Goal: Navigation & Orientation: Find specific page/section

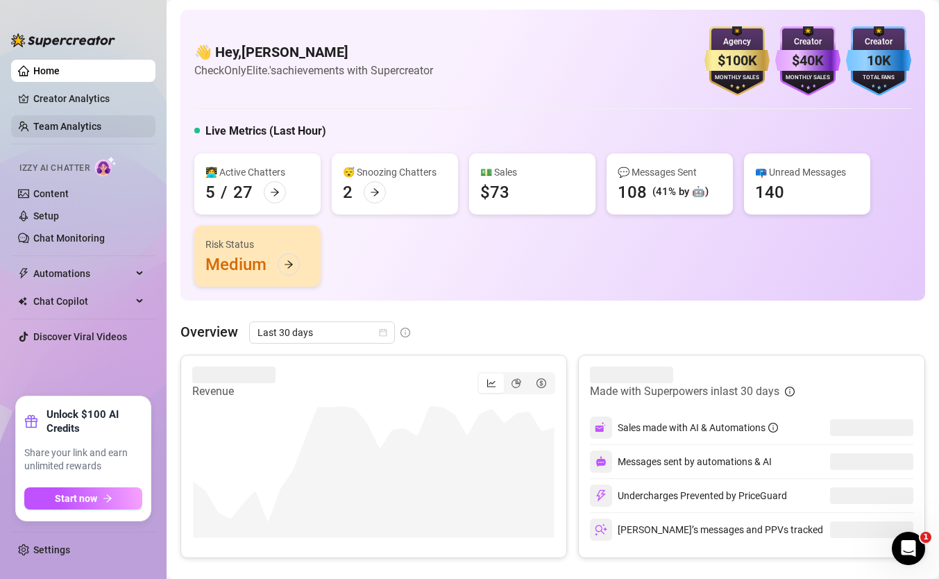
click at [92, 122] on link "Team Analytics" at bounding box center [67, 126] width 68 height 11
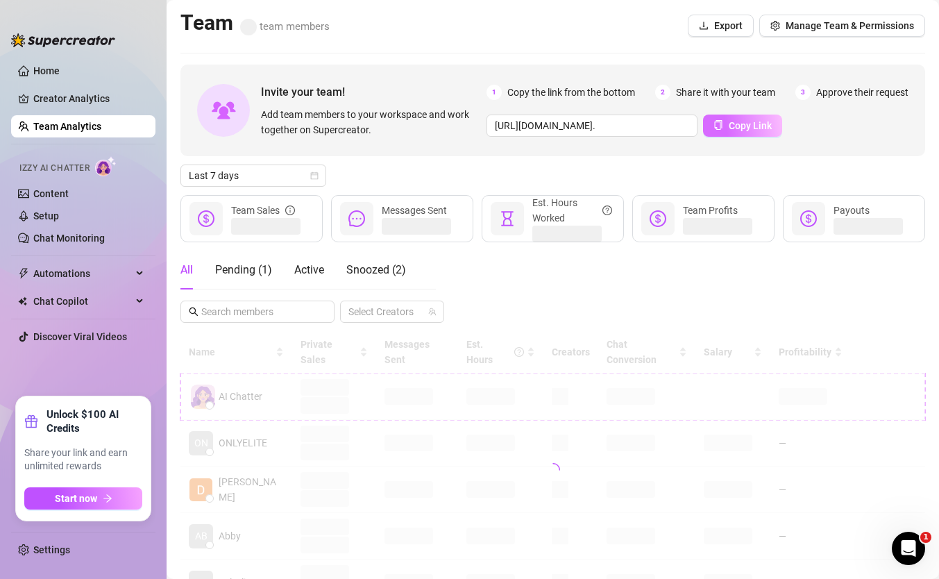
click at [729, 126] on span "Copy Link" at bounding box center [750, 125] width 43 height 11
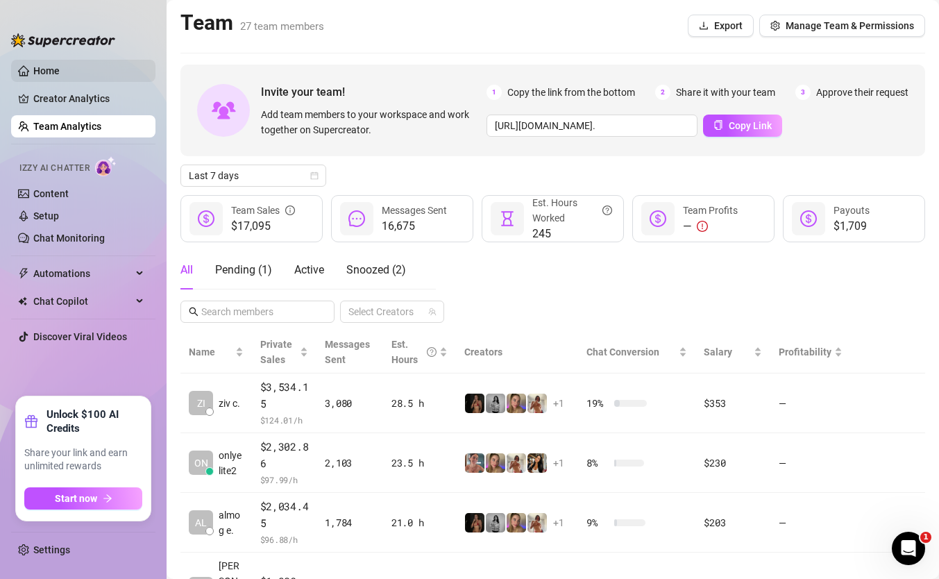
click at [60, 68] on link "Home" at bounding box center [46, 70] width 26 height 11
click at [71, 124] on link "Team Analytics" at bounding box center [67, 126] width 68 height 11
click at [73, 125] on link "Team Analytics" at bounding box center [67, 126] width 68 height 11
click at [101, 121] on link "Team Analytics" at bounding box center [67, 126] width 68 height 11
click at [120, 88] on link "Creator Analytics" at bounding box center [88, 98] width 111 height 22
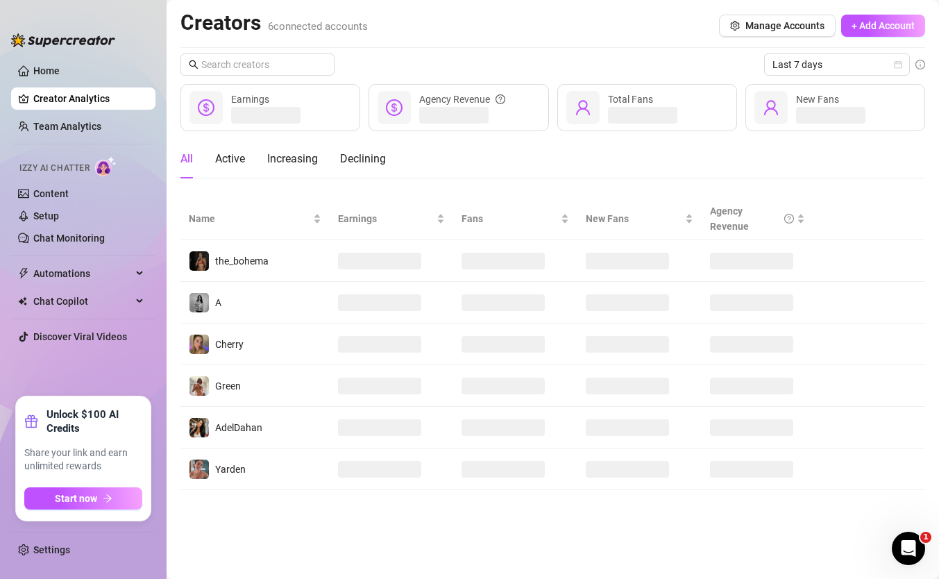
click at [114, 110] on ul "Home Creator Analytics Team Analytics Izzy AI Chatter Content Setup Chat Monito…" at bounding box center [83, 222] width 144 height 337
click at [60, 67] on link "Home" at bounding box center [46, 70] width 26 height 11
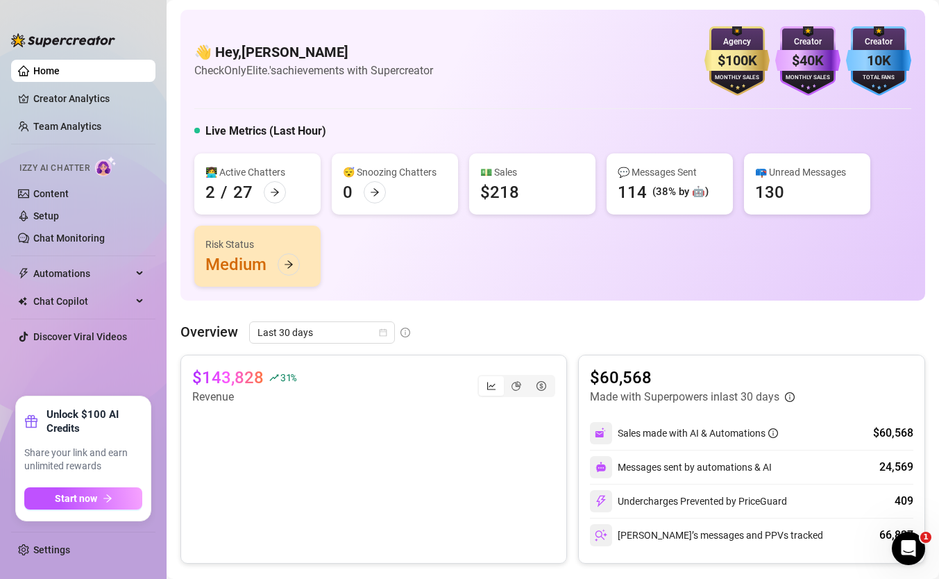
click at [350, 275] on div "👩‍💻 Active Chatters 2 / 27 😴 Snoozing Chatters 0 💵 Sales $218 💬 Messages Sent 1…" at bounding box center [552, 219] width 717 height 133
